Goal: Navigation & Orientation: Find specific page/section

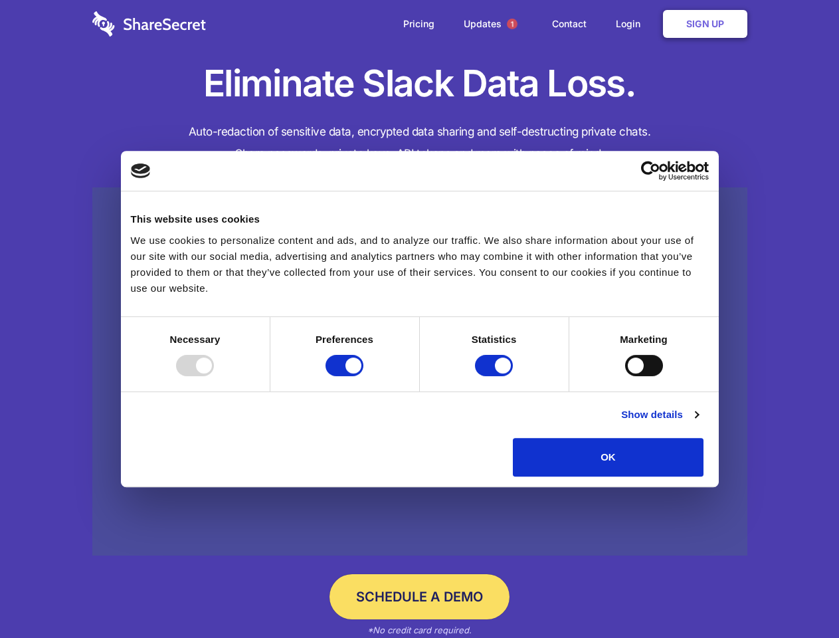
click at [214, 376] on div at bounding box center [195, 365] width 38 height 21
click at [363, 376] on input "Preferences" at bounding box center [345, 365] width 38 height 21
checkbox input "false"
click at [496, 376] on input "Statistics" at bounding box center [494, 365] width 38 height 21
checkbox input "false"
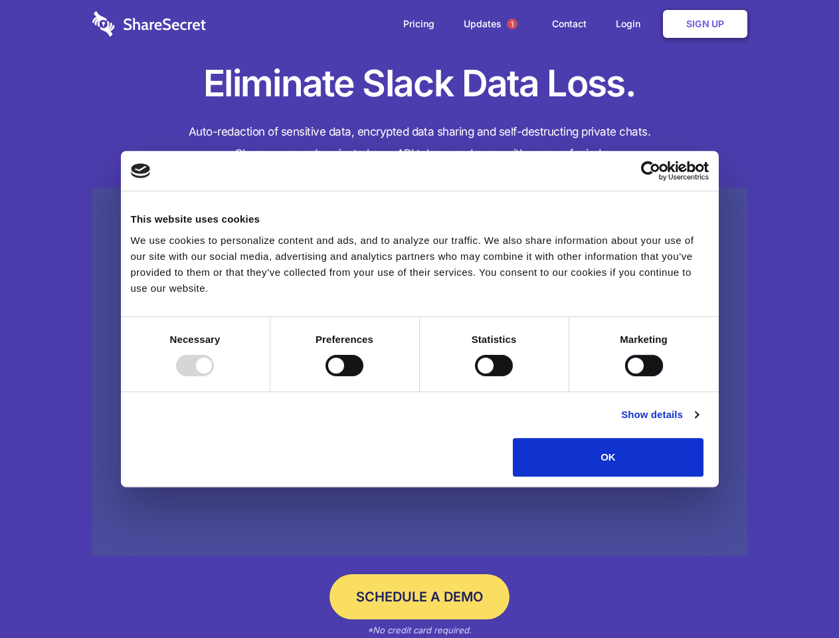
click at [625, 376] on input "Marketing" at bounding box center [644, 365] width 38 height 21
checkbox input "true"
click at [698, 423] on link "Show details" at bounding box center [659, 415] width 77 height 16
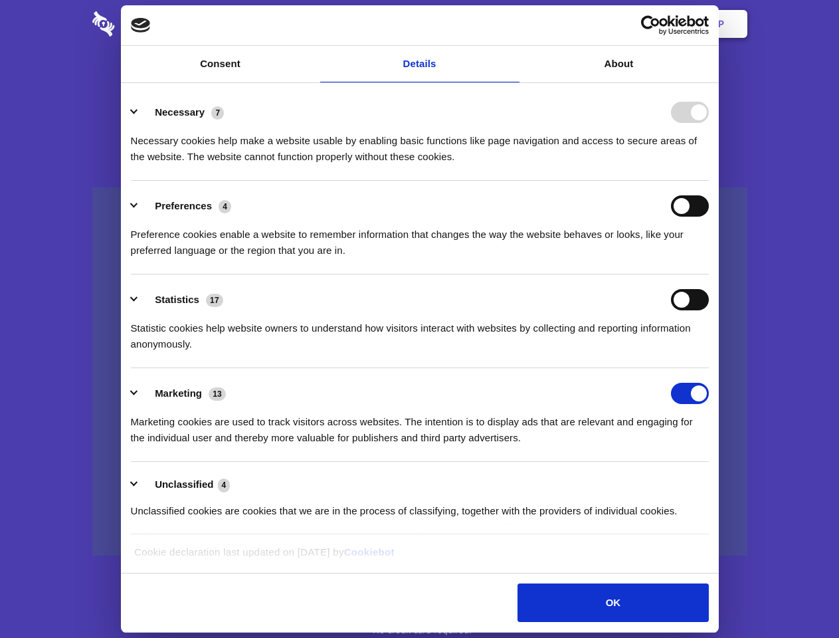
click at [709, 165] on div "Necessary cookies help make a website usable by enabling basic functions like p…" at bounding box center [420, 144] width 578 height 42
click at [512, 24] on span "1" at bounding box center [512, 24] width 11 height 11
